Goal: Information Seeking & Learning: Learn about a topic

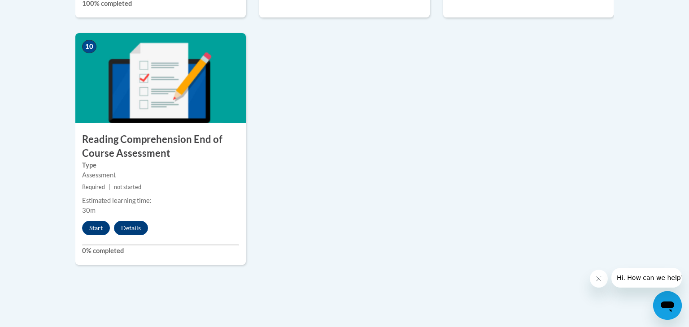
scroll to position [1026, 0]
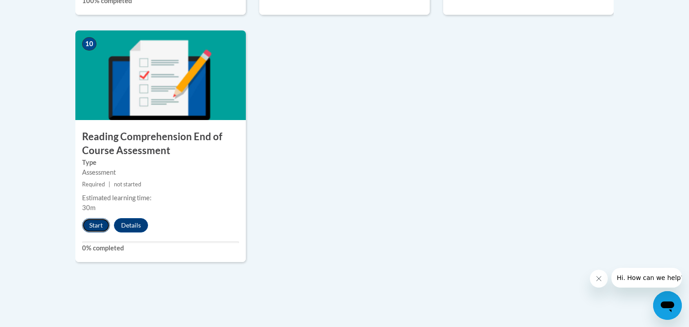
click at [92, 230] on button "Start" at bounding box center [96, 225] width 28 height 14
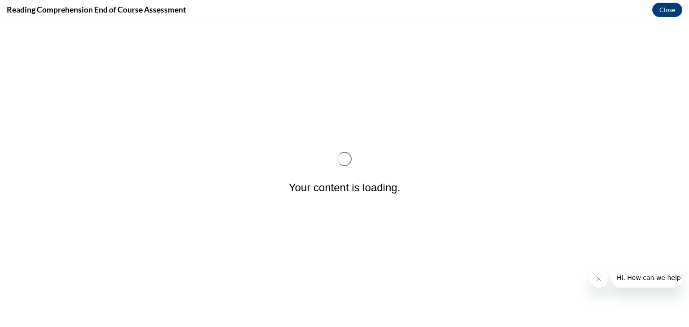
scroll to position [0, 0]
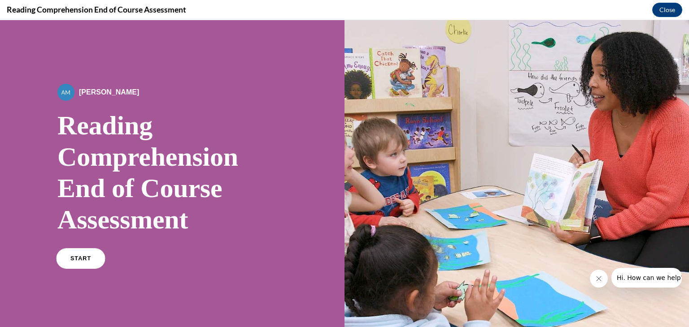
click at [81, 259] on span "START" at bounding box center [80, 259] width 21 height 7
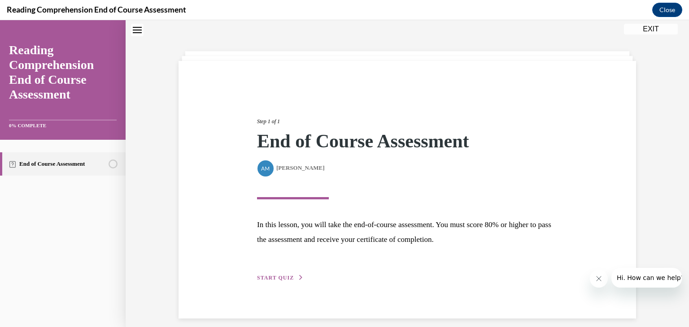
scroll to position [37, 0]
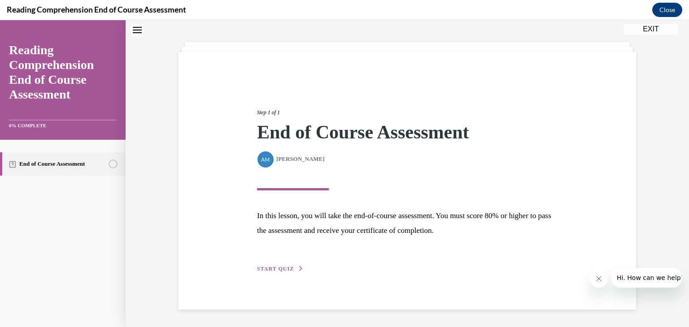
click at [270, 267] on span "START QUIZ" at bounding box center [275, 269] width 37 height 6
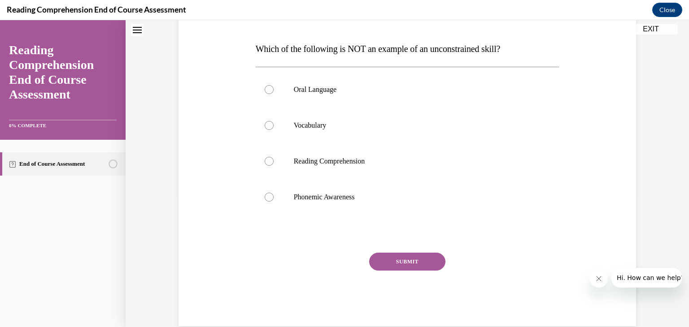
scroll to position [131, 0]
click at [266, 202] on label "Phonemic Awareness" at bounding box center [407, 197] width 303 height 36
click at [266, 201] on input "Phonemic Awareness" at bounding box center [268, 196] width 9 height 9
radio input "true"
click at [414, 264] on button "SUBMIT" at bounding box center [407, 261] width 76 height 18
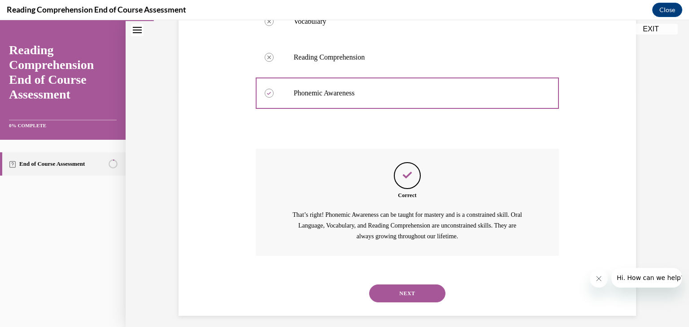
scroll to position [242, 0]
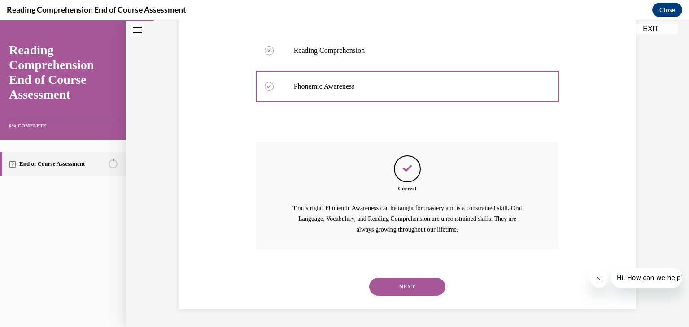
click at [409, 295] on button "NEXT" at bounding box center [407, 287] width 76 height 18
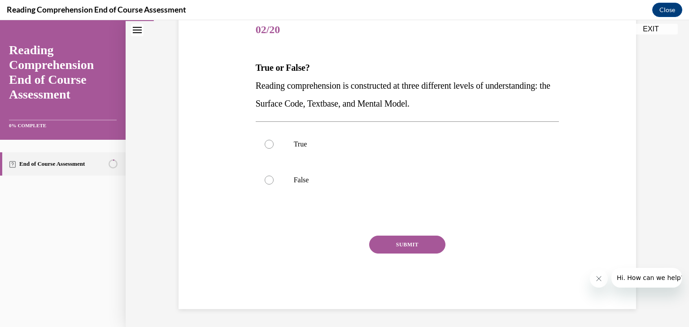
scroll to position [100, 0]
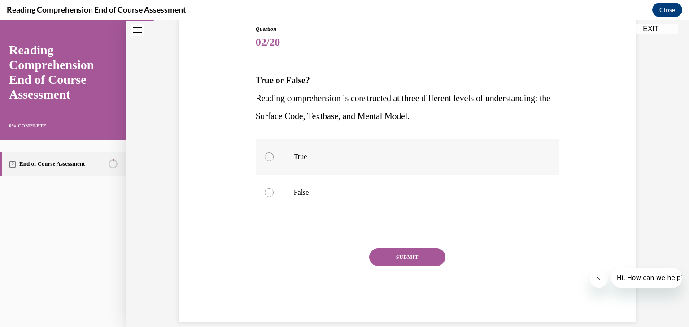
click at [269, 163] on label "True" at bounding box center [407, 157] width 303 height 36
click at [269, 161] on input "True" at bounding box center [268, 156] width 9 height 9
radio input "true"
click at [403, 265] on button "SUBMIT" at bounding box center [407, 257] width 76 height 18
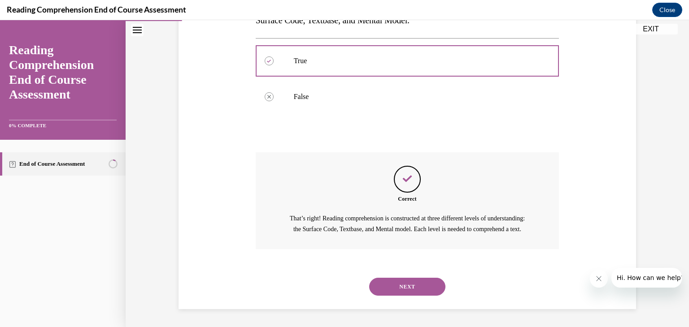
scroll to position [195, 0]
click at [408, 296] on button "NEXT" at bounding box center [407, 287] width 76 height 18
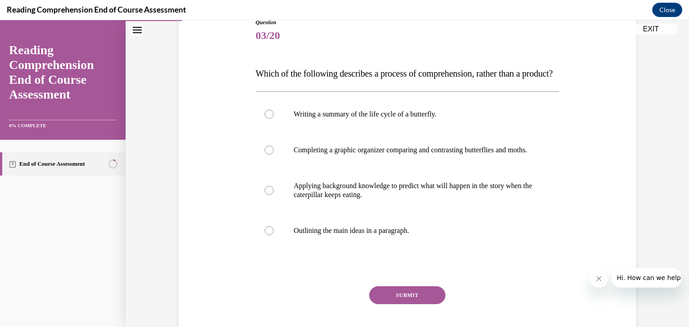
scroll to position [107, 0]
click at [269, 195] on div at bounding box center [268, 190] width 9 height 9
click at [269, 195] on input "Applying background knowledge to predict what will happen in the story when the…" at bounding box center [268, 190] width 9 height 9
radio input "true"
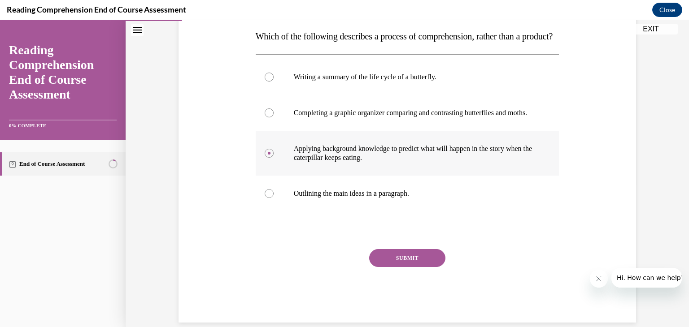
scroll to position [184, 0]
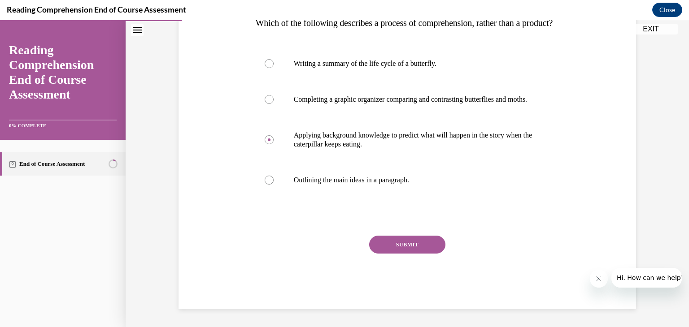
click at [403, 250] on button "SUBMIT" at bounding box center [407, 245] width 76 height 18
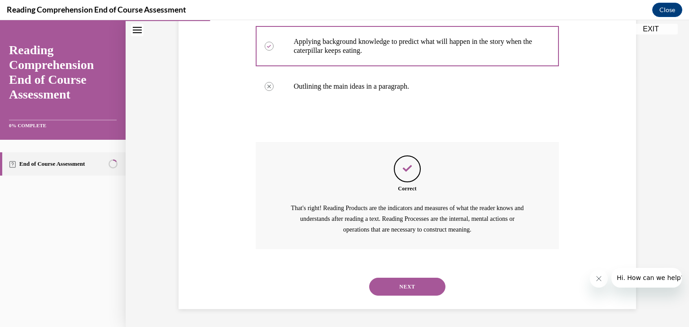
scroll to position [277, 0]
click at [407, 291] on button "NEXT" at bounding box center [407, 287] width 76 height 18
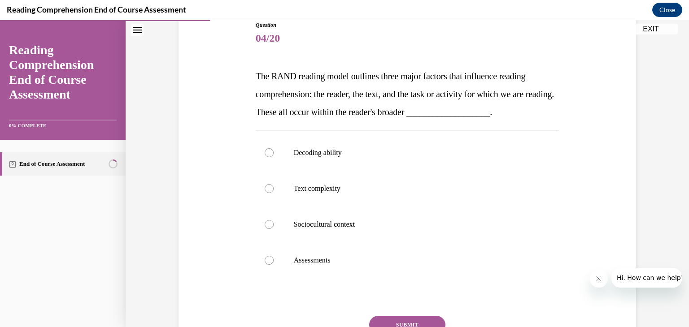
scroll to position [107, 0]
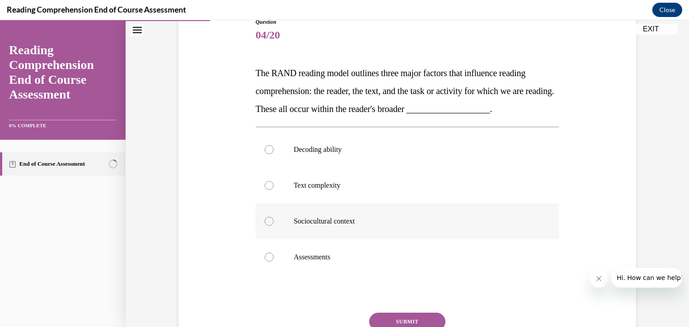
click at [271, 224] on div at bounding box center [268, 221] width 9 height 9
click at [271, 224] on input "Sociocultural context" at bounding box center [268, 221] width 9 height 9
radio input "true"
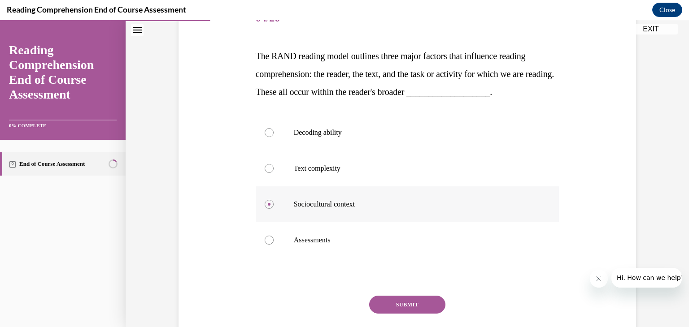
scroll to position [184, 0]
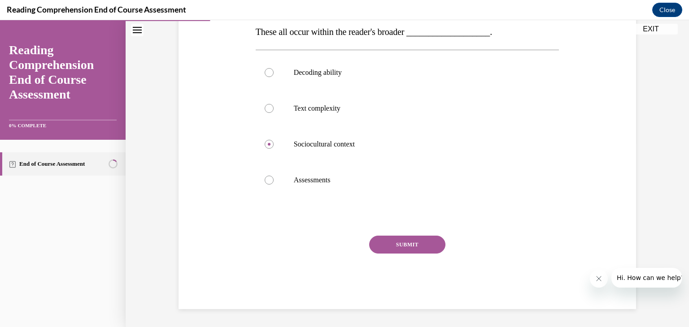
click at [407, 244] on button "SUBMIT" at bounding box center [407, 245] width 76 height 18
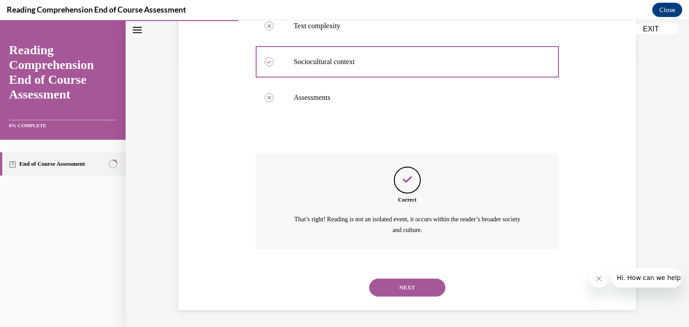
scroll to position [267, 0]
click at [405, 289] on button "NEXT" at bounding box center [407, 287] width 76 height 18
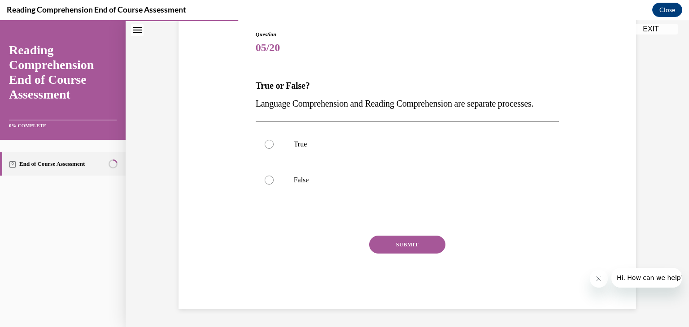
scroll to position [100, 0]
click at [267, 185] on div at bounding box center [268, 180] width 9 height 9
click at [267, 185] on input "False" at bounding box center [268, 180] width 9 height 9
radio input "true"
click at [416, 254] on button "SUBMIT" at bounding box center [407, 245] width 76 height 18
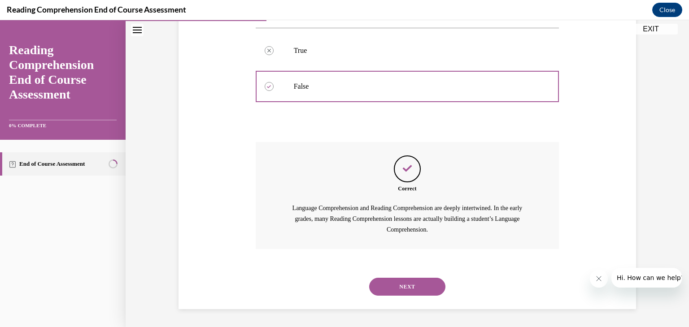
scroll to position [206, 0]
click at [402, 294] on button "NEXT" at bounding box center [407, 287] width 76 height 18
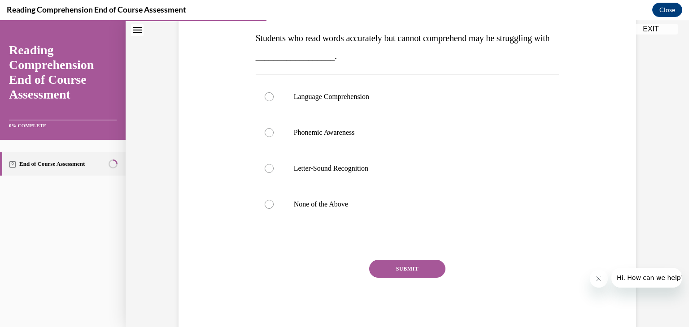
scroll to position [145, 0]
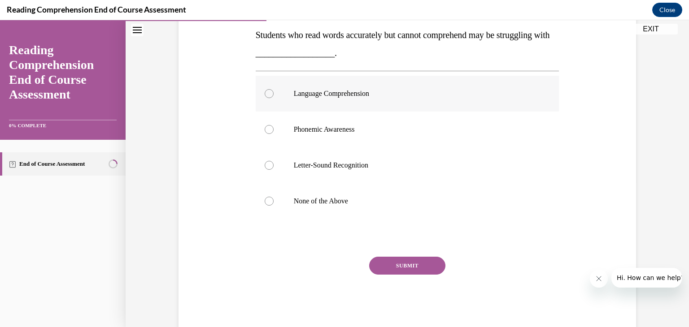
click at [265, 99] on label "Language Comprehension" at bounding box center [407, 94] width 303 height 36
click at [265, 98] on input "Language Comprehension" at bounding box center [268, 93] width 9 height 9
radio input "true"
click at [407, 265] on button "SUBMIT" at bounding box center [407, 266] width 76 height 18
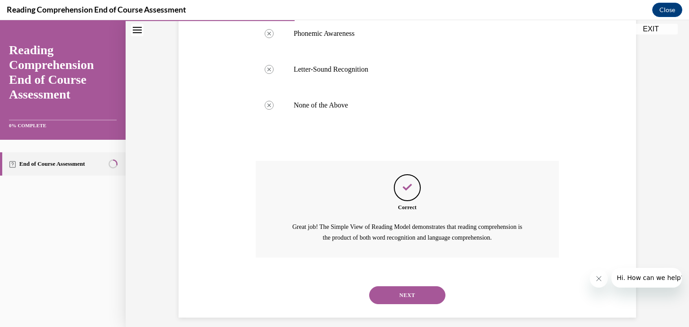
scroll to position [249, 0]
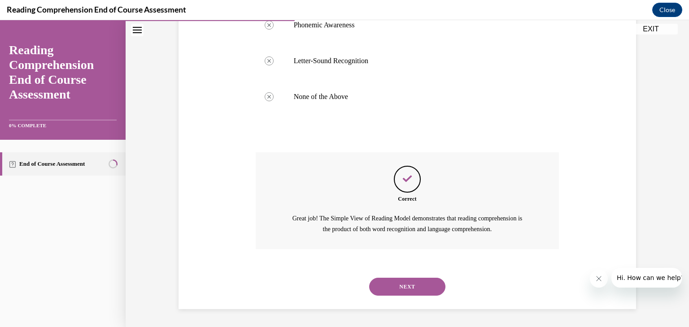
click at [409, 290] on button "NEXT" at bounding box center [407, 287] width 76 height 18
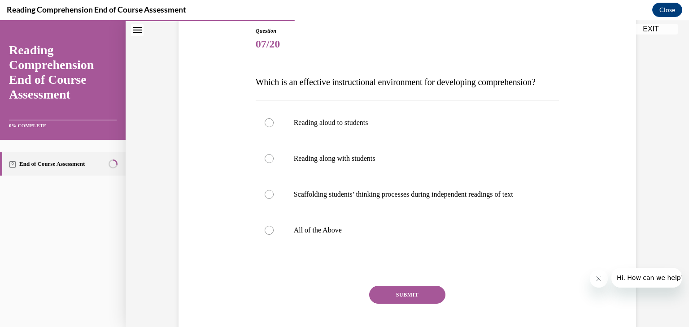
scroll to position [99, 0]
click at [267, 247] on label "All of the Above" at bounding box center [407, 230] width 303 height 36
click at [267, 234] on input "All of the Above" at bounding box center [268, 229] width 9 height 9
radio input "true"
click at [411, 303] on button "SUBMIT" at bounding box center [407, 294] width 76 height 18
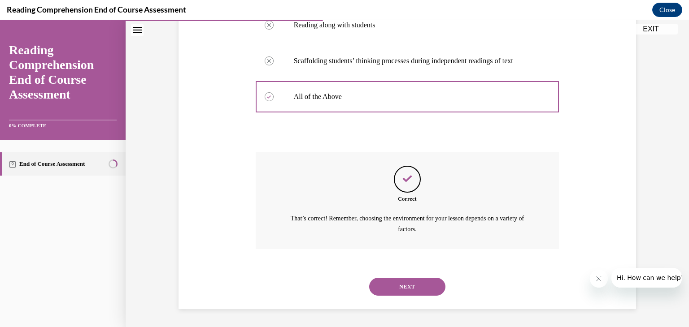
scroll to position [240, 0]
click at [408, 296] on button "NEXT" at bounding box center [407, 287] width 76 height 18
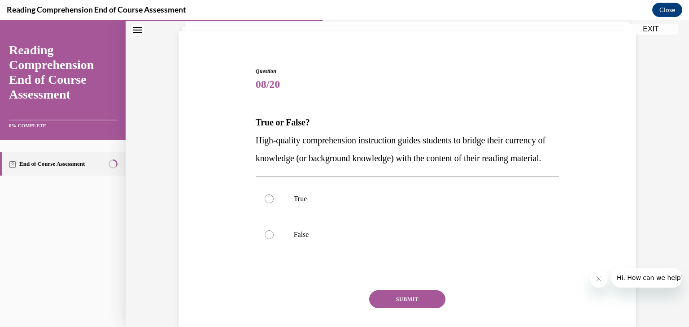
scroll to position [130, 0]
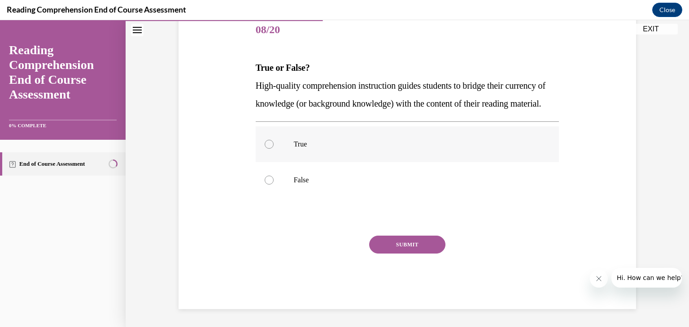
click at [267, 147] on div at bounding box center [268, 144] width 9 height 9
click at [267, 147] on input "True" at bounding box center [268, 144] width 9 height 9
radio input "true"
click at [411, 250] on button "SUBMIT" at bounding box center [407, 245] width 76 height 18
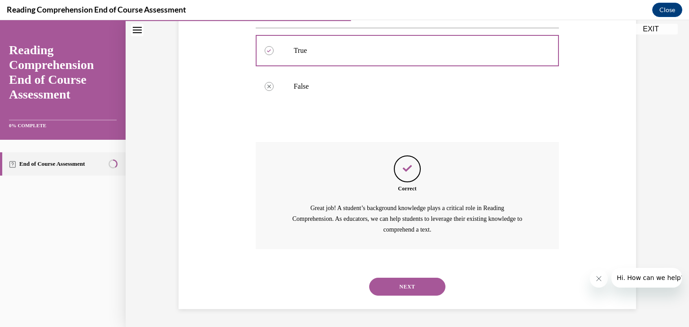
scroll to position [224, 0]
click at [405, 293] on button "NEXT" at bounding box center [407, 287] width 76 height 18
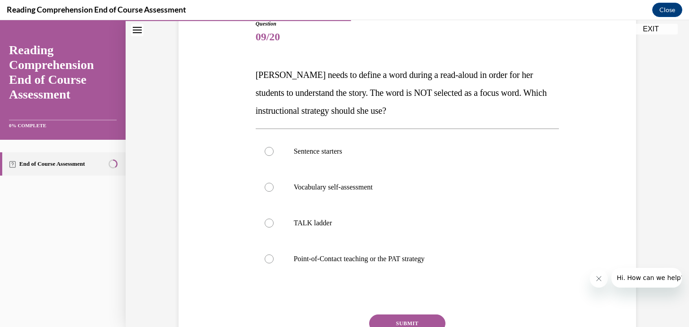
scroll to position [102, 0]
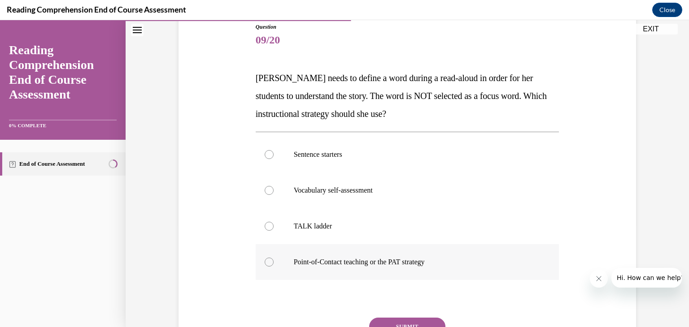
click at [265, 269] on label "Point-of-Contact teaching or the PAT strategy" at bounding box center [407, 262] width 303 height 36
click at [265, 267] on input "Point-of-Contact teaching or the PAT strategy" at bounding box center [268, 262] width 9 height 9
radio input "true"
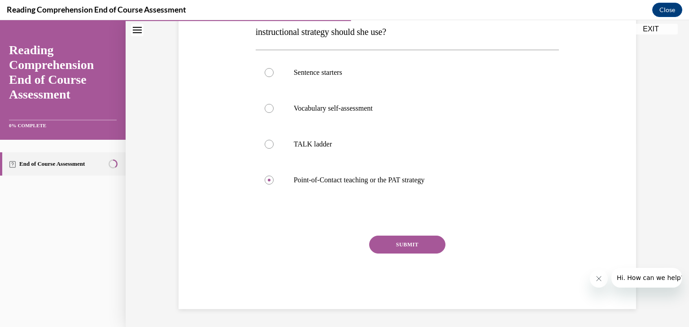
click at [407, 244] on button "SUBMIT" at bounding box center [407, 245] width 76 height 18
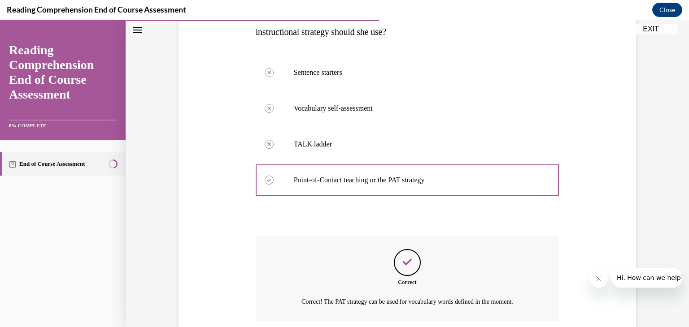
scroll to position [256, 0]
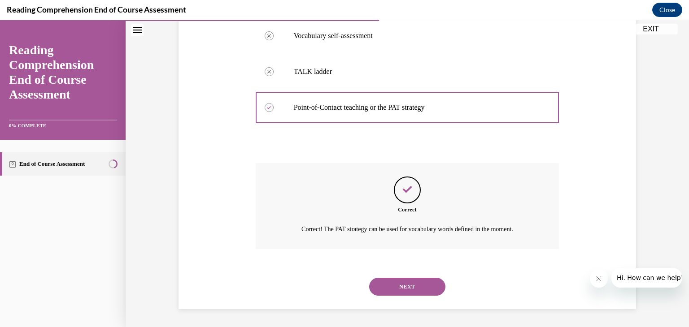
click at [409, 290] on button "NEXT" at bounding box center [407, 287] width 76 height 18
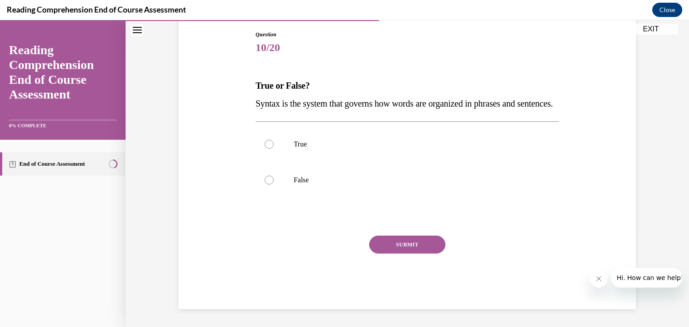
scroll to position [100, 0]
click at [271, 149] on div at bounding box center [268, 144] width 9 height 9
click at [271, 149] on input "True" at bounding box center [268, 144] width 9 height 9
radio input "true"
click at [411, 254] on button "SUBMIT" at bounding box center [407, 245] width 76 height 18
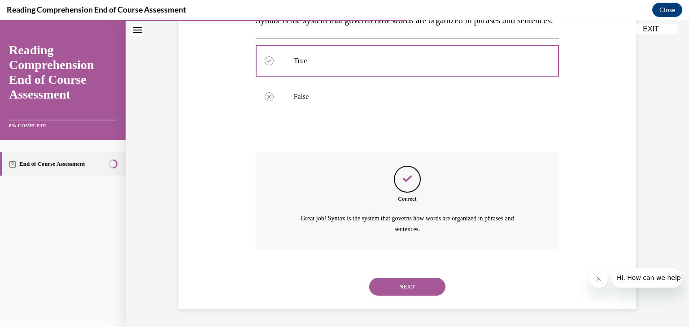
scroll to position [195, 0]
click at [406, 289] on button "NEXT" at bounding box center [407, 287] width 76 height 18
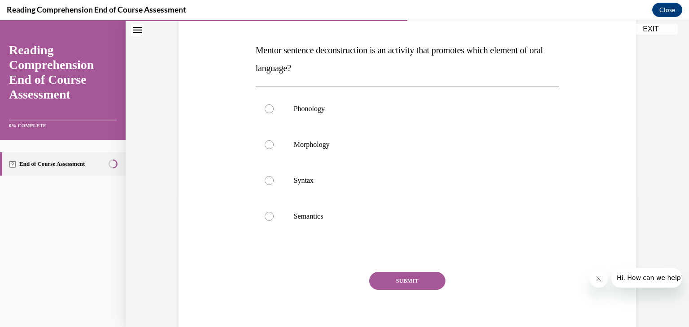
scroll to position [129, 0]
click at [269, 185] on div at bounding box center [268, 181] width 9 height 9
click at [269, 185] on input "Syntax" at bounding box center [268, 181] width 9 height 9
radio input "true"
click at [409, 283] on button "SUBMIT" at bounding box center [407, 282] width 76 height 18
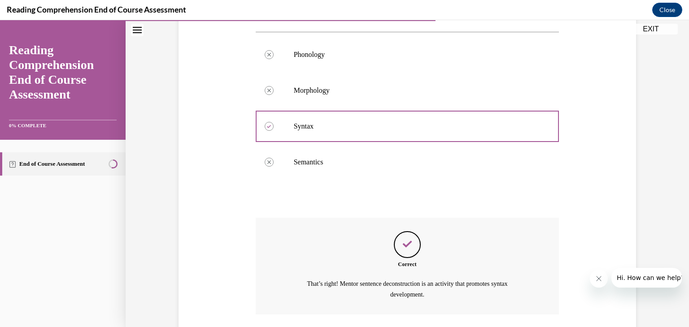
scroll to position [249, 0]
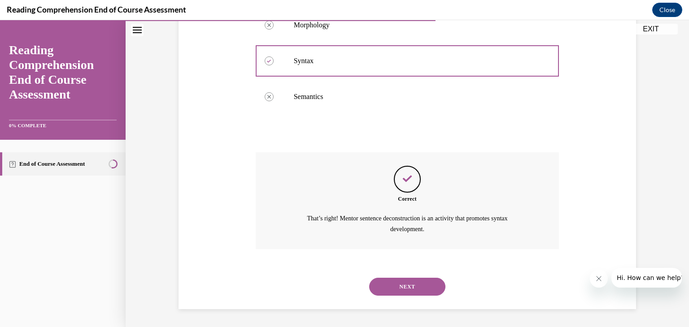
click at [414, 287] on button "NEXT" at bounding box center [407, 287] width 76 height 18
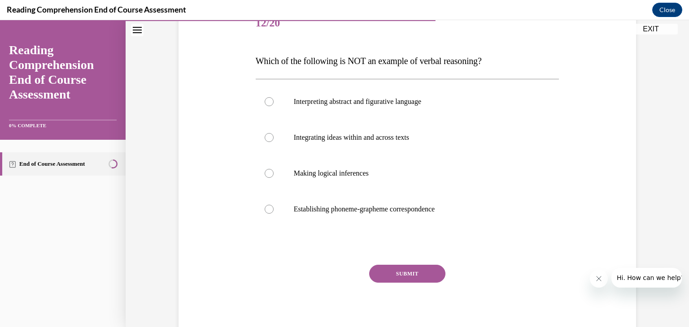
scroll to position [119, 0]
click at [266, 219] on label "Establishing phoneme-grapheme correspondence" at bounding box center [407, 209] width 303 height 36
click at [266, 214] on input "Establishing phoneme-grapheme correspondence" at bounding box center [268, 209] width 9 height 9
radio input "true"
click at [405, 279] on button "SUBMIT" at bounding box center [407, 274] width 76 height 18
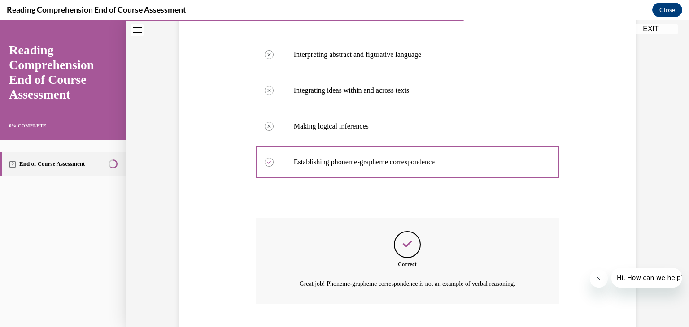
scroll to position [221, 0]
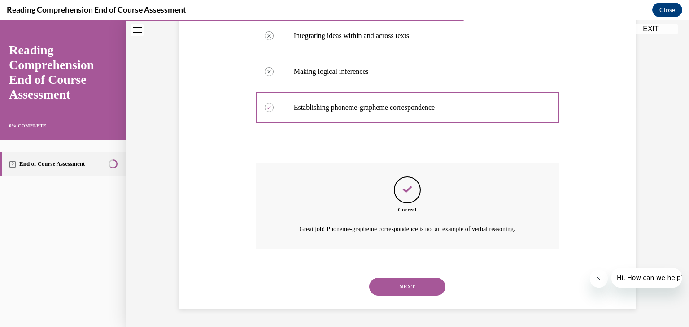
click at [407, 290] on button "NEXT" at bounding box center [407, 287] width 76 height 18
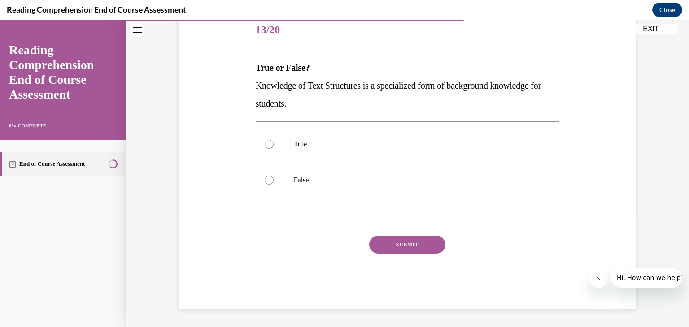
scroll to position [100, 0]
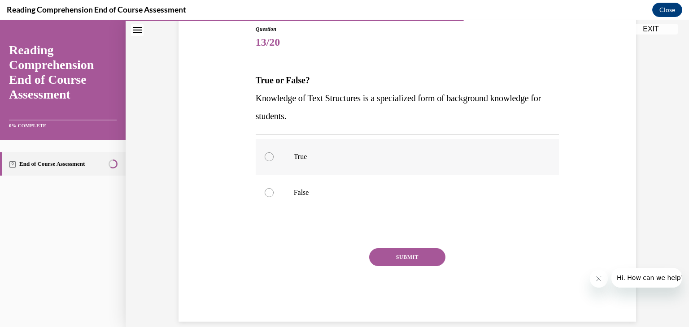
click at [270, 160] on div at bounding box center [268, 156] width 9 height 9
click at [270, 160] on input "True" at bounding box center [268, 156] width 9 height 9
radio input "true"
click at [415, 264] on button "SUBMIT" at bounding box center [407, 257] width 76 height 18
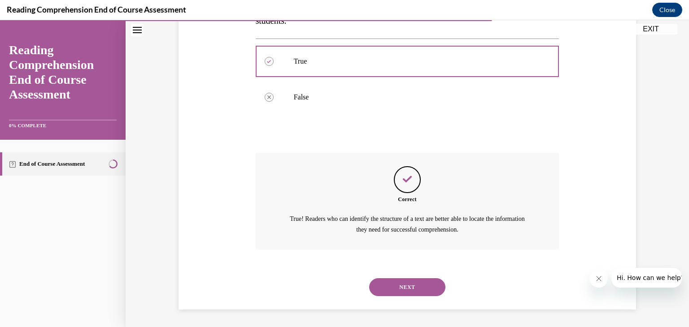
scroll to position [195, 0]
click at [405, 294] on button "NEXT" at bounding box center [407, 287] width 76 height 18
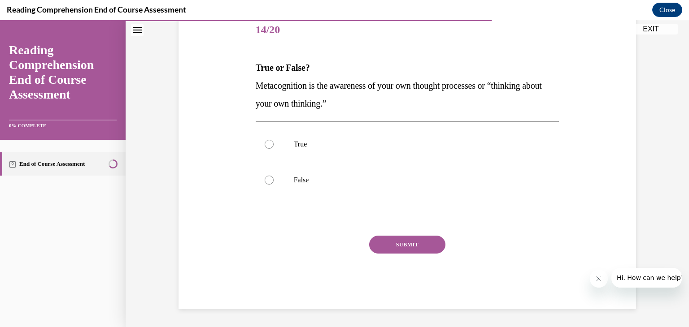
scroll to position [100, 0]
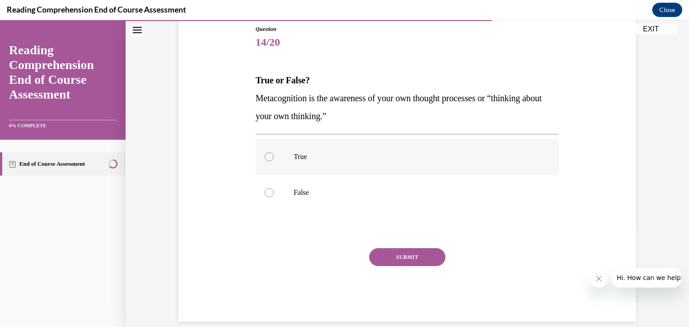
click at [269, 161] on label "True" at bounding box center [407, 157] width 303 height 36
click at [269, 161] on input "True" at bounding box center [268, 156] width 9 height 9
radio input "true"
click at [412, 264] on button "SUBMIT" at bounding box center [407, 257] width 76 height 18
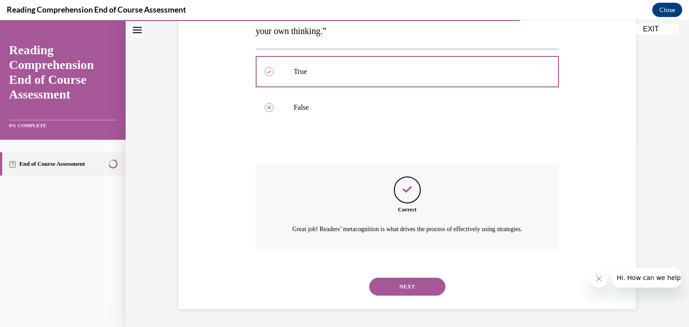
scroll to position [195, 0]
click at [409, 285] on button "NEXT" at bounding box center [407, 287] width 76 height 18
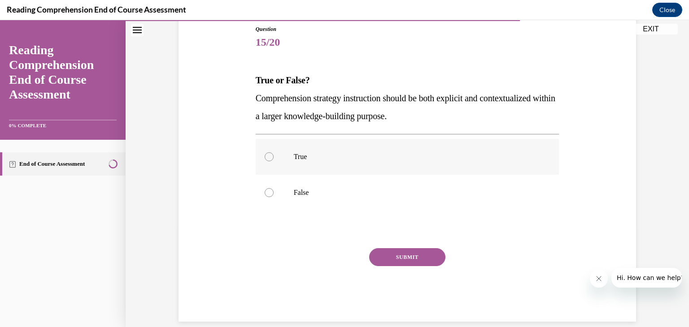
click at [264, 160] on label "True" at bounding box center [407, 157] width 303 height 36
click at [264, 160] on input "True" at bounding box center [268, 156] width 9 height 9
radio input "true"
click at [411, 264] on button "SUBMIT" at bounding box center [407, 257] width 76 height 18
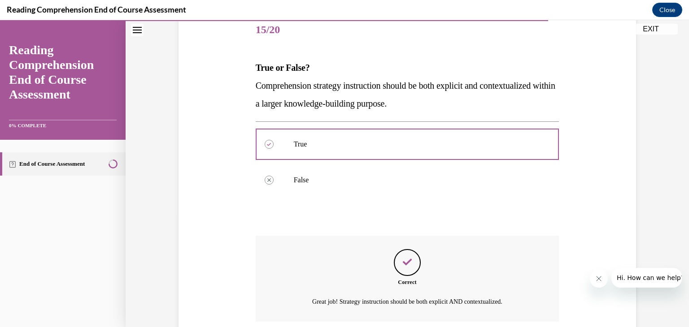
scroll to position [185, 0]
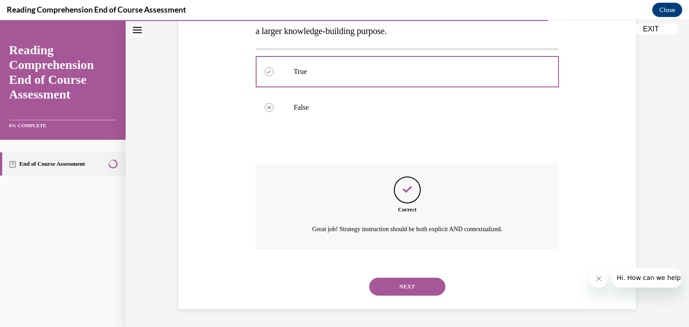
click at [409, 294] on button "NEXT" at bounding box center [407, 287] width 76 height 18
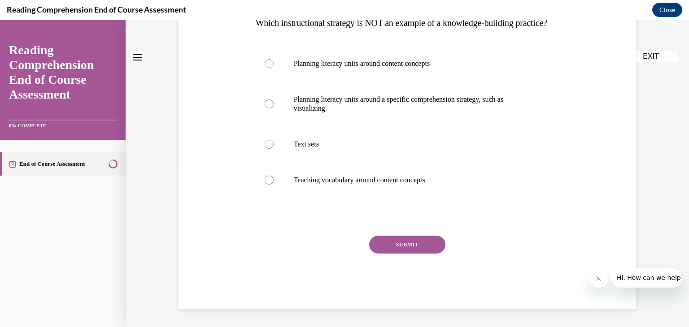
scroll to position [0, 0]
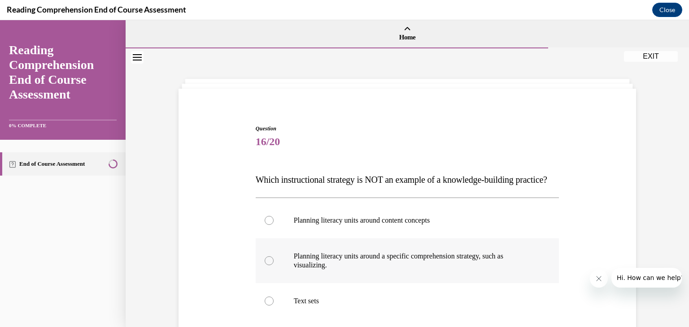
click at [272, 283] on label "Planning literacy units around a specific comprehension strategy, such as visua…" at bounding box center [407, 260] width 303 height 45
click at [272, 265] on input "Planning literacy units around a specific comprehension strategy, such as visua…" at bounding box center [268, 260] width 9 height 9
radio input "true"
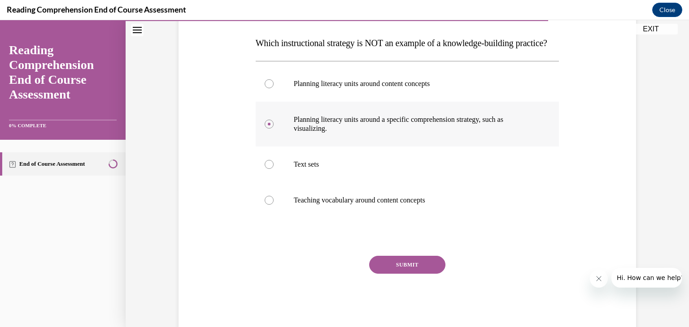
scroll to position [135, 0]
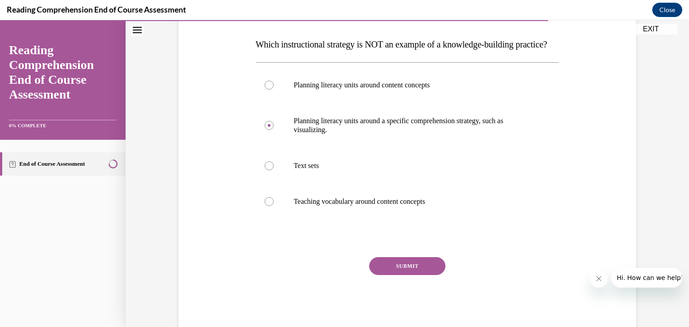
click at [405, 275] on button "SUBMIT" at bounding box center [407, 266] width 76 height 18
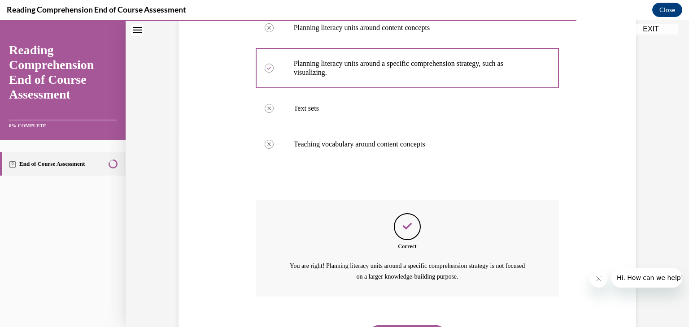
scroll to position [258, 0]
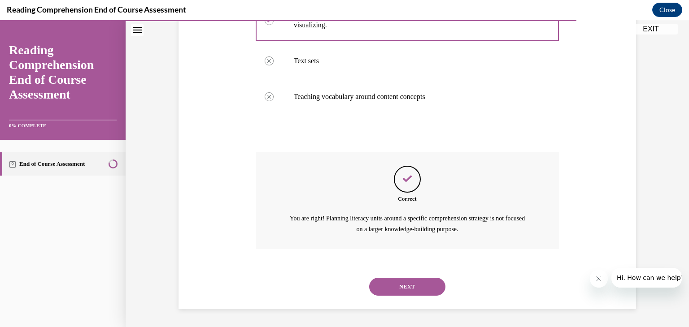
click at [414, 286] on button "NEXT" at bounding box center [407, 287] width 76 height 18
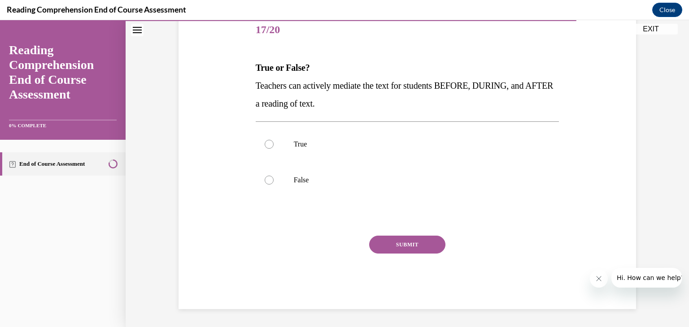
scroll to position [100, 0]
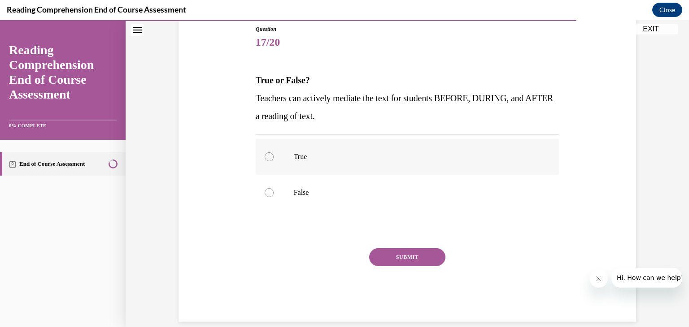
click at [264, 161] on label "True" at bounding box center [407, 157] width 303 height 36
click at [264, 161] on input "True" at bounding box center [268, 156] width 9 height 9
radio input "true"
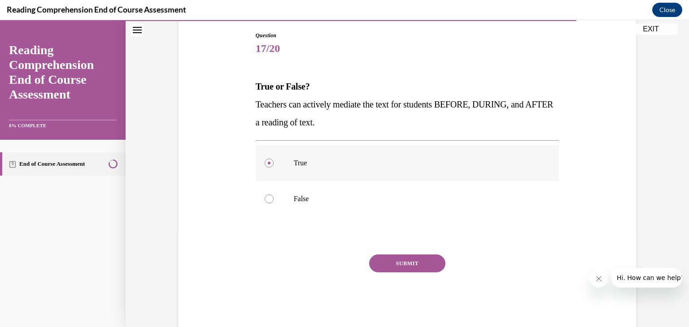
scroll to position [91, 0]
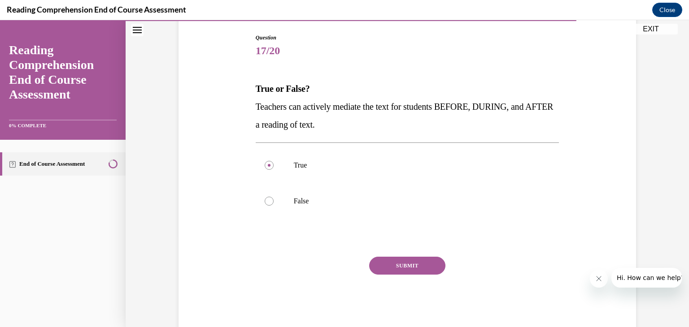
click at [410, 273] on button "SUBMIT" at bounding box center [407, 266] width 76 height 18
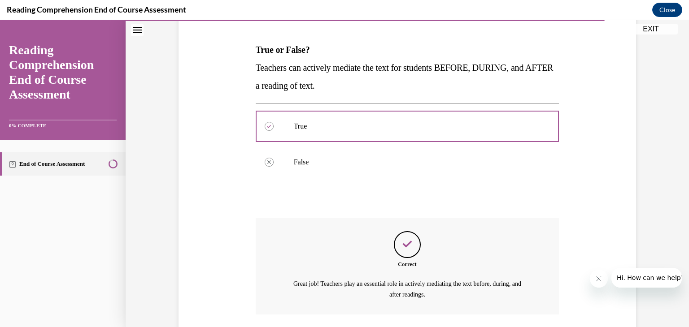
scroll to position [195, 0]
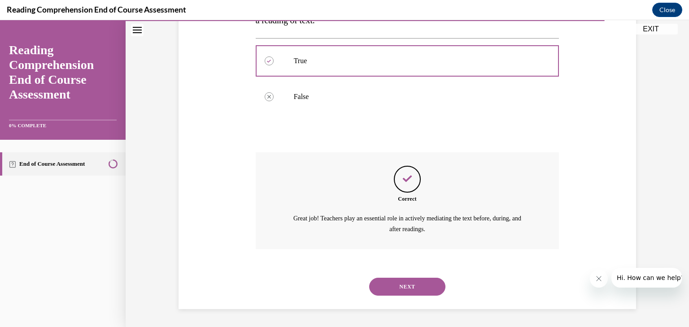
click at [411, 293] on button "NEXT" at bounding box center [407, 287] width 76 height 18
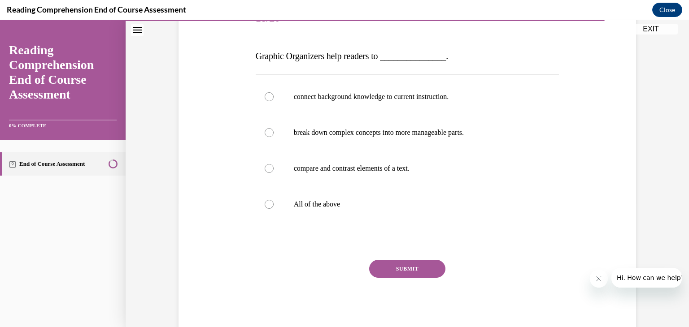
scroll to position [122, 0]
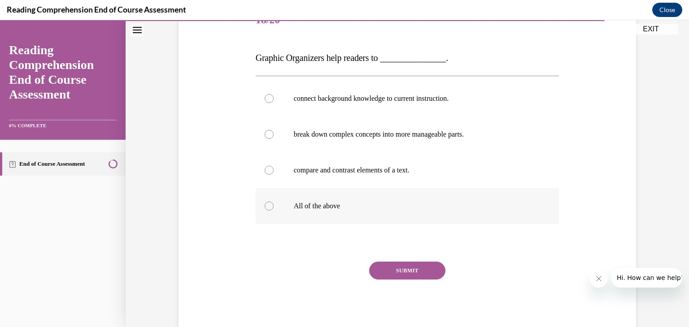
click at [271, 209] on div at bounding box center [268, 206] width 9 height 9
click at [271, 209] on input "All of the above" at bounding box center [268, 206] width 9 height 9
radio input "true"
click at [405, 278] on button "SUBMIT" at bounding box center [407, 271] width 76 height 18
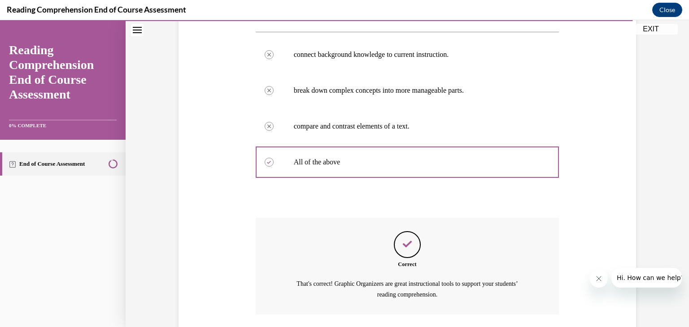
scroll to position [231, 0]
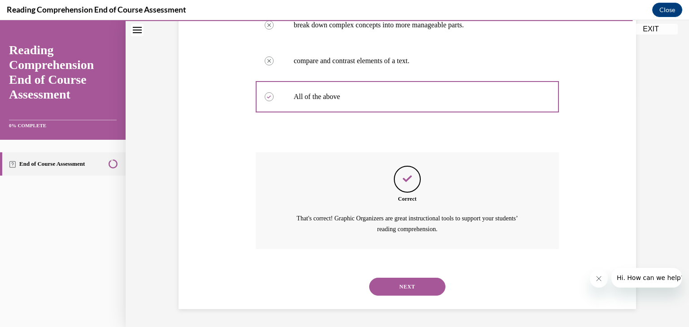
click at [409, 293] on button "NEXT" at bounding box center [407, 287] width 76 height 18
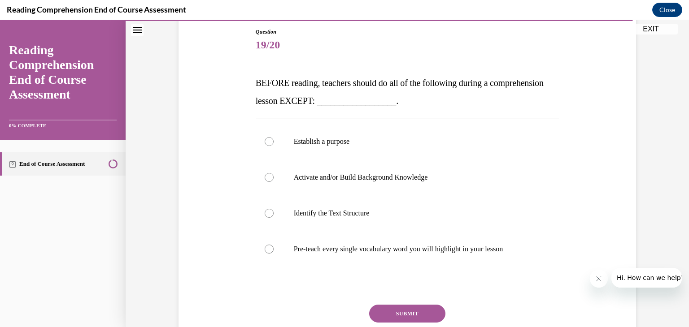
scroll to position [99, 0]
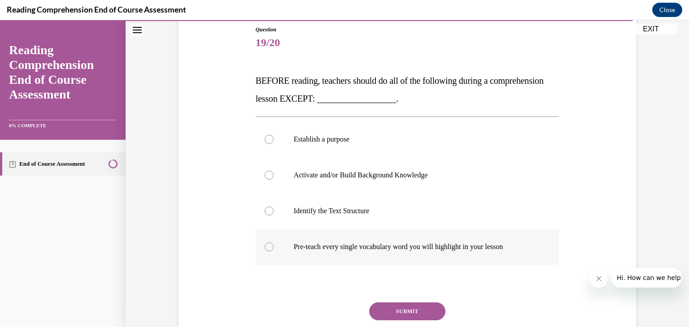
click at [269, 251] on label "Pre-teach every single vocabulary word you will highlight in your lesson" at bounding box center [407, 247] width 303 height 36
click at [269, 251] on input "Pre-teach every single vocabulary word you will highlight in your lesson" at bounding box center [268, 247] width 9 height 9
radio input "true"
click at [407, 316] on button "SUBMIT" at bounding box center [407, 312] width 76 height 18
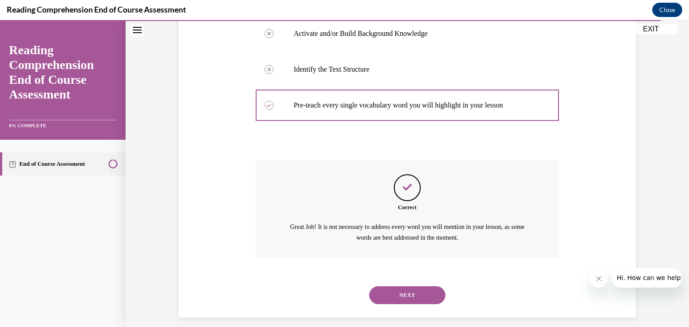
scroll to position [249, 0]
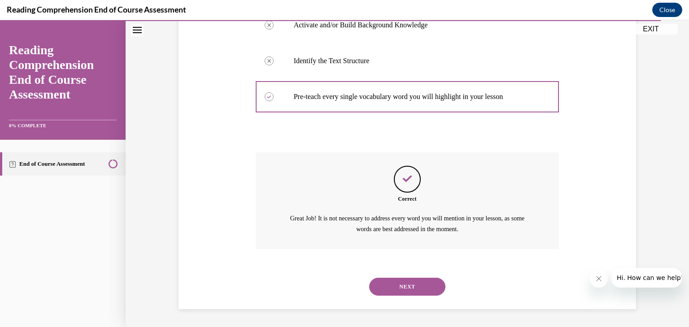
click at [412, 290] on button "NEXT" at bounding box center [407, 287] width 76 height 18
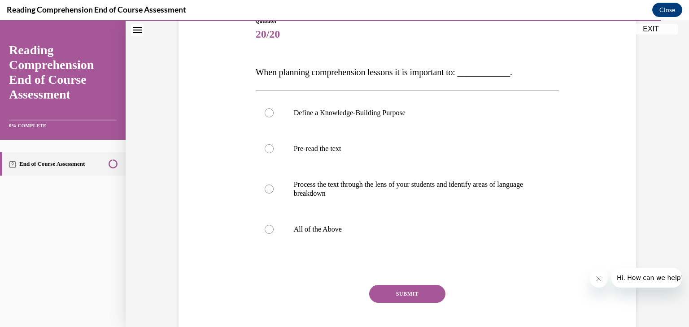
scroll to position [109, 0]
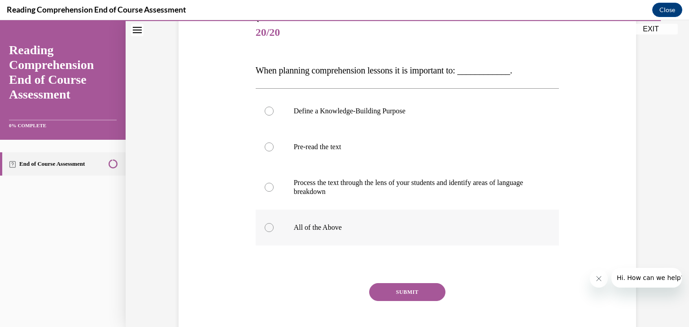
click at [269, 231] on div at bounding box center [268, 227] width 9 height 9
click at [269, 231] on input "All of the Above" at bounding box center [268, 227] width 9 height 9
radio input "true"
click at [403, 296] on button "SUBMIT" at bounding box center [407, 292] width 76 height 18
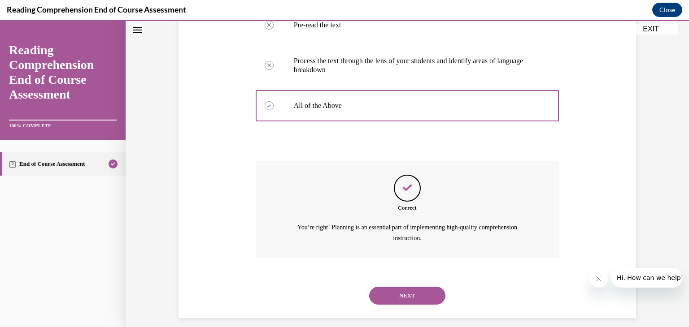
scroll to position [240, 0]
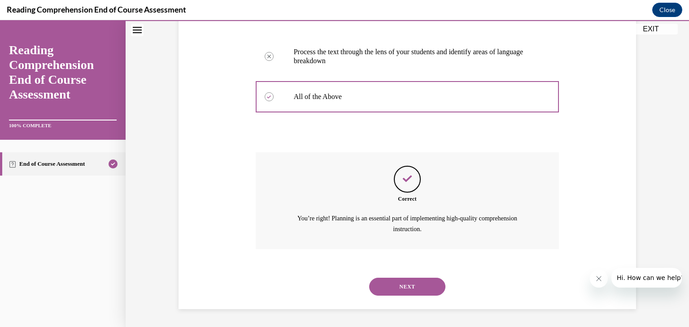
click at [400, 288] on button "NEXT" at bounding box center [407, 287] width 76 height 18
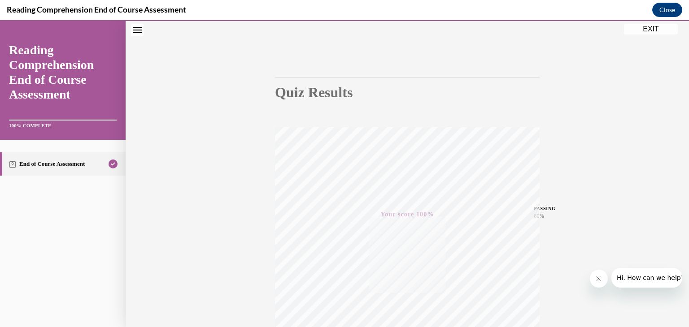
scroll to position [0, 0]
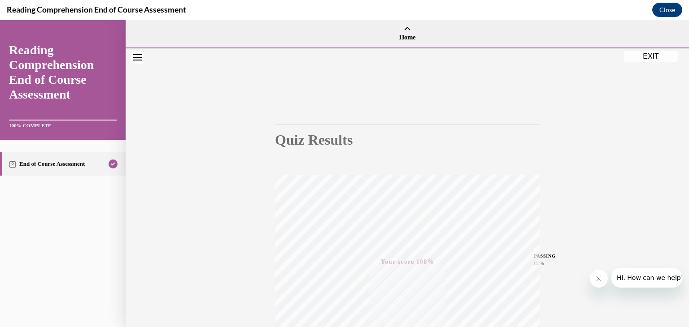
click at [650, 54] on button "EXIT" at bounding box center [651, 56] width 54 height 11
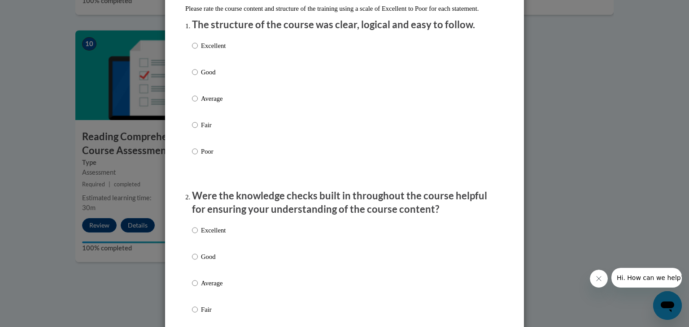
scroll to position [108, 0]
click at [192, 76] on input "Good" at bounding box center [195, 71] width 6 height 10
radio input "true"
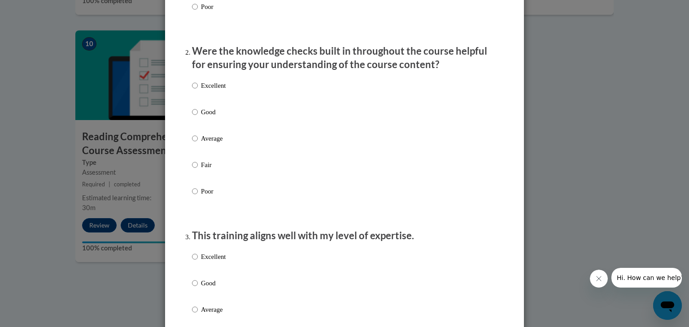
scroll to position [257, 0]
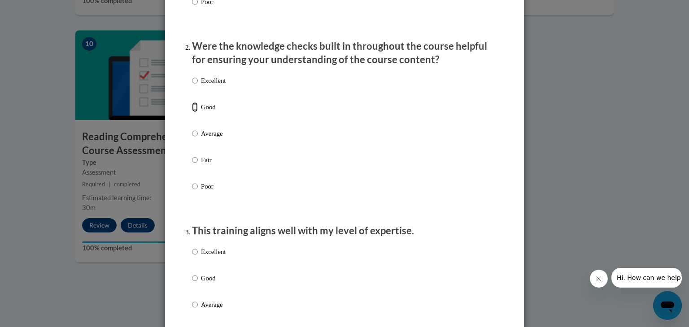
click at [194, 112] on input "Good" at bounding box center [195, 107] width 6 height 10
radio input "true"
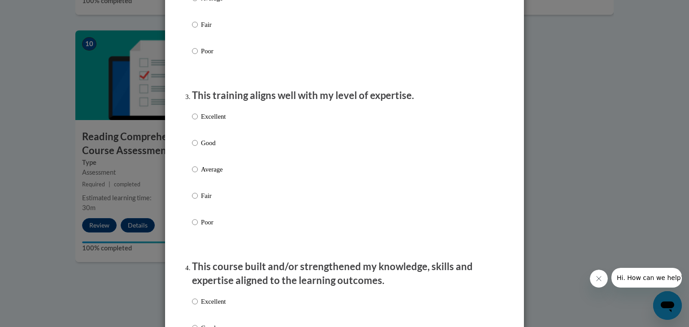
scroll to position [392, 0]
click at [192, 174] on input "Average" at bounding box center [195, 170] width 6 height 10
radio input "true"
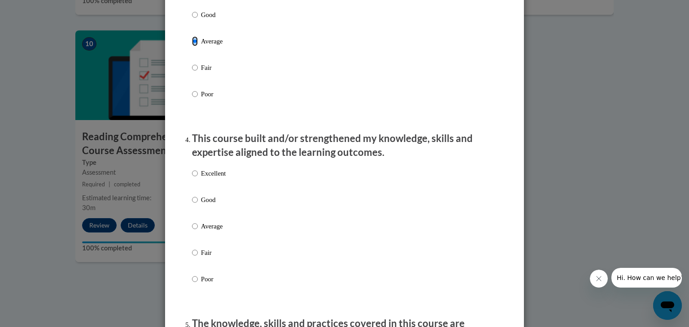
scroll to position [520, 0]
click at [193, 47] on input "Average" at bounding box center [195, 42] width 6 height 10
click at [194, 47] on input "Average" at bounding box center [195, 42] width 6 height 10
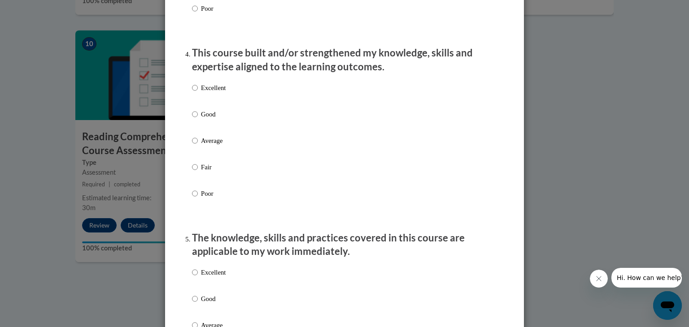
scroll to position [610, 0]
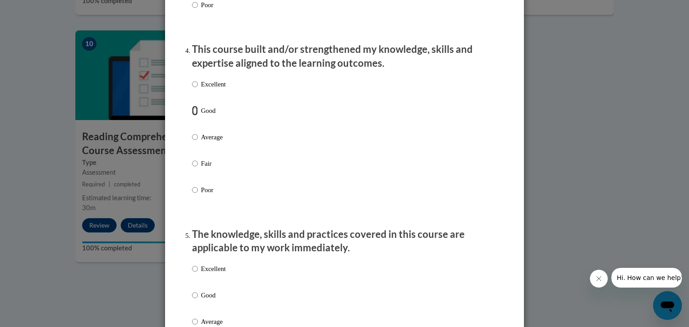
click at [194, 116] on input "Good" at bounding box center [195, 111] width 6 height 10
radio input "true"
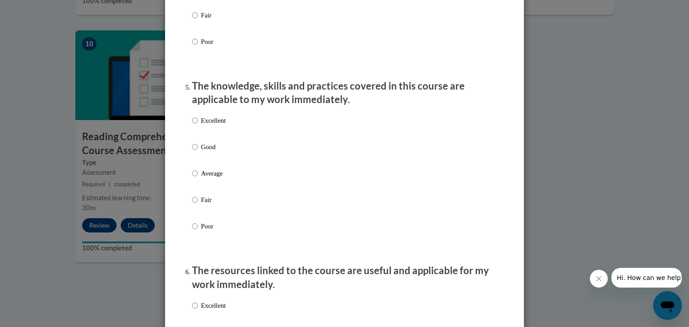
scroll to position [782, 0]
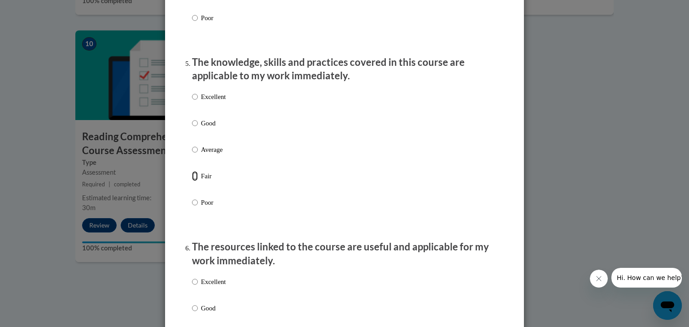
click at [192, 181] on input "Fair" at bounding box center [195, 176] width 6 height 10
radio input "true"
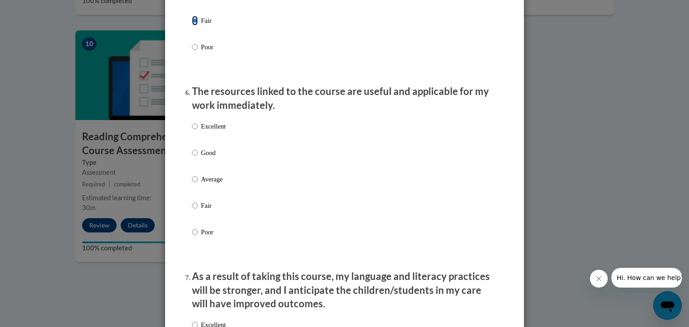
scroll to position [965, 0]
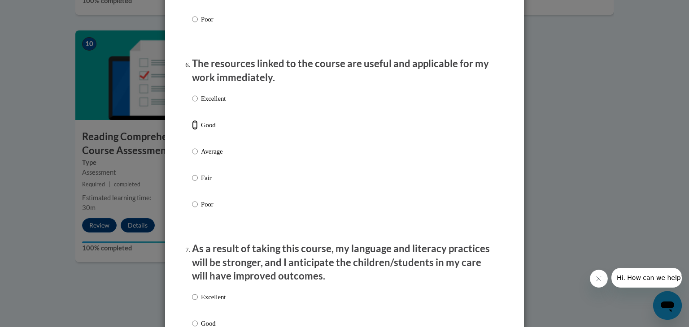
click at [195, 130] on input "Good" at bounding box center [195, 125] width 6 height 10
radio input "true"
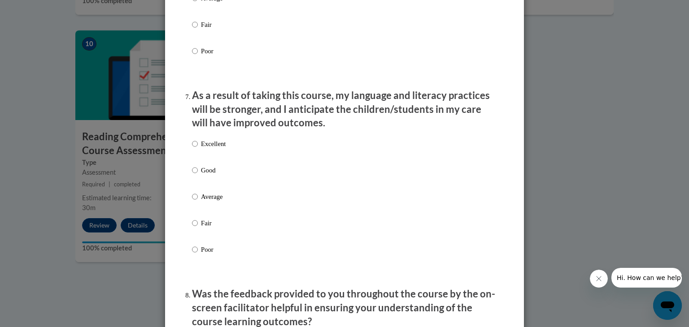
scroll to position [1120, 0]
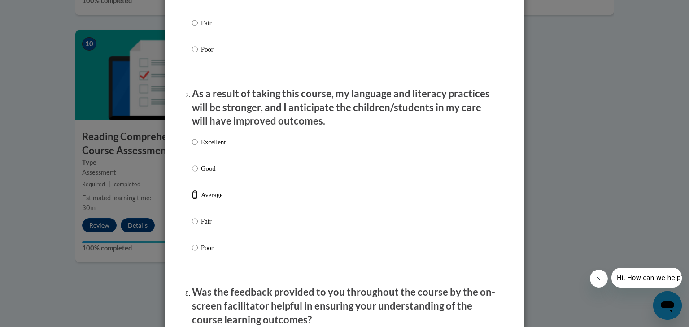
click at [194, 200] on input "Average" at bounding box center [195, 195] width 6 height 10
radio input "true"
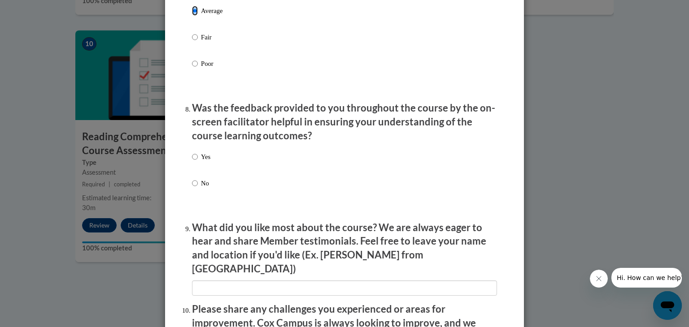
scroll to position [1307, 0]
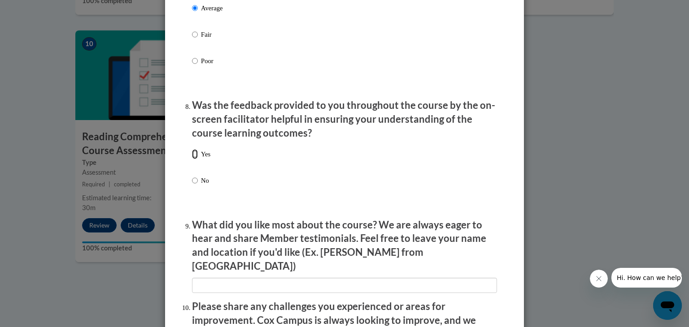
click at [193, 159] on input "Yes" at bounding box center [195, 154] width 6 height 10
radio input "true"
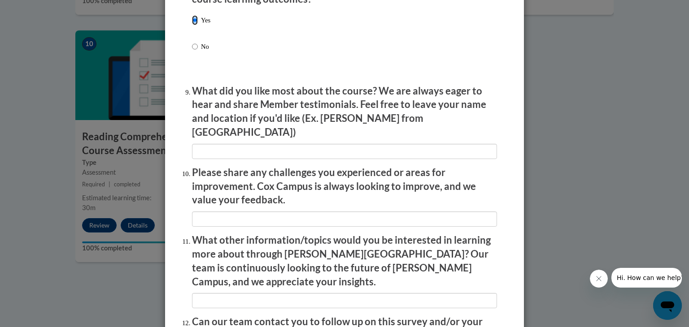
scroll to position [1457, 0]
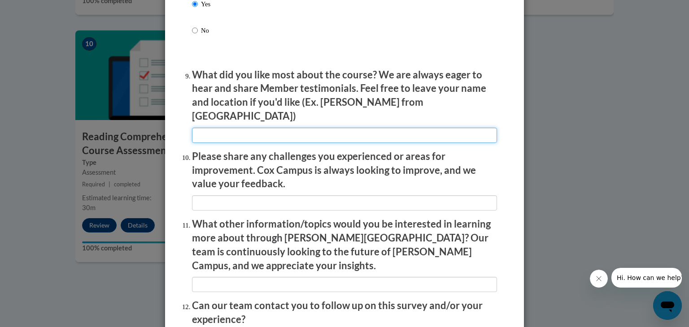
click at [210, 134] on input "textbox" at bounding box center [344, 135] width 305 height 15
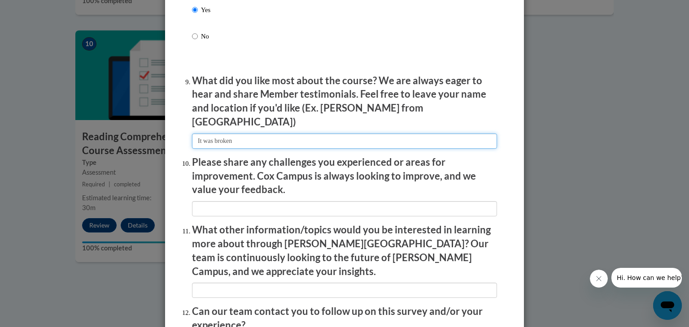
scroll to position [1447, 0]
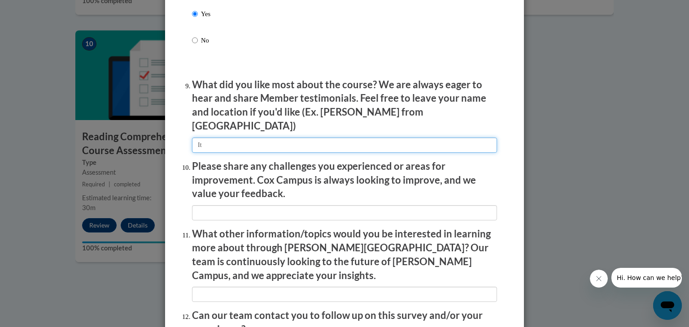
type input "I"
type input "Even though the lessons were long they were broken up and timed nicely. I liked…"
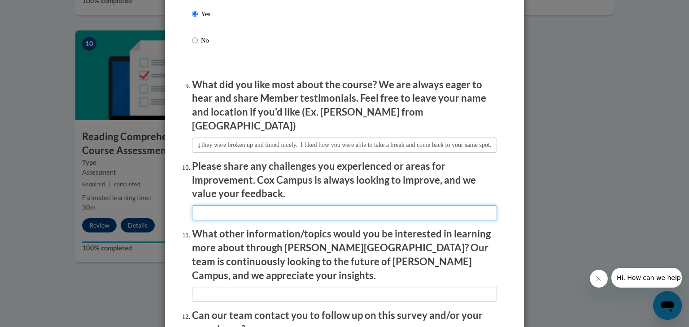
click at [211, 210] on input "textbox" at bounding box center [344, 212] width 305 height 15
click at [251, 206] on input "textbox" at bounding box center [344, 212] width 305 height 15
click at [338, 212] on input "textbox" at bounding box center [344, 212] width 305 height 15
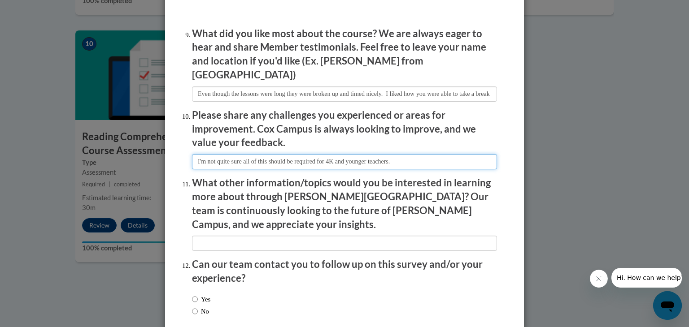
scroll to position [1540, 0]
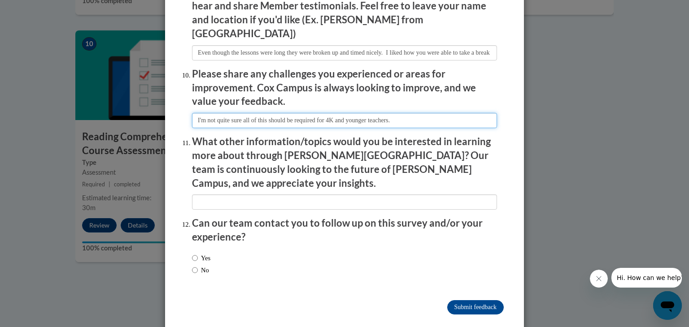
type input "I'm not quite sure all of this should be required for 4K and younger teachers."
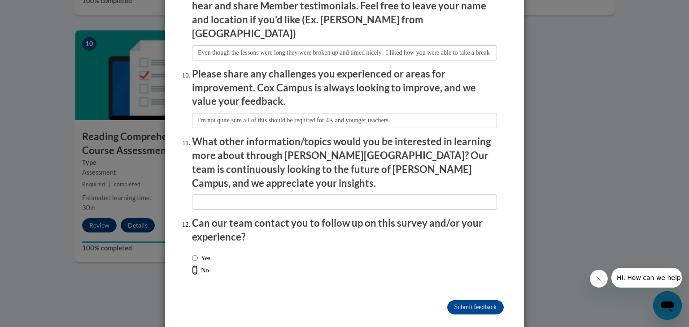
click at [195, 265] on input "No" at bounding box center [195, 270] width 6 height 10
radio input "true"
click at [465, 300] on input "Submit feedback" at bounding box center [475, 307] width 56 height 14
